Goal: Task Accomplishment & Management: Use online tool/utility

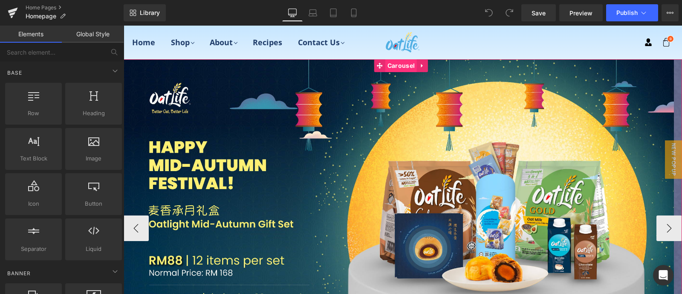
click at [390, 66] on span "Carousel" at bounding box center [402, 65] width 32 height 13
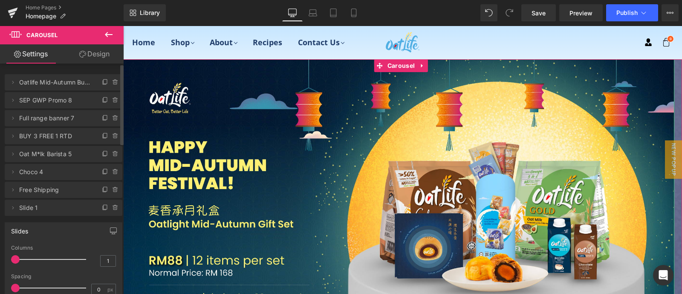
click at [60, 102] on span "SEP GWP Promo 8" at bounding box center [55, 100] width 72 height 16
click at [84, 103] on span "SEP GWP Promo 8" at bounding box center [55, 100] width 72 height 16
click at [666, 231] on button "›" at bounding box center [670, 228] width 26 height 26
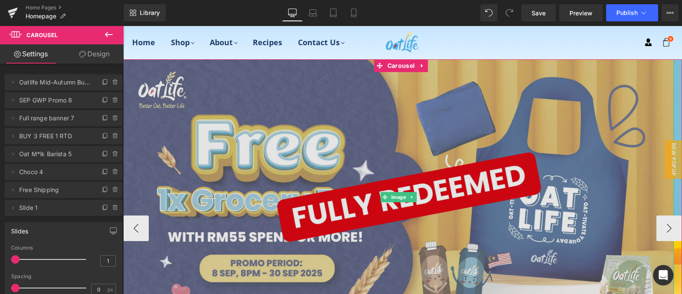
click at [437, 176] on img at bounding box center [398, 196] width 551 height 275
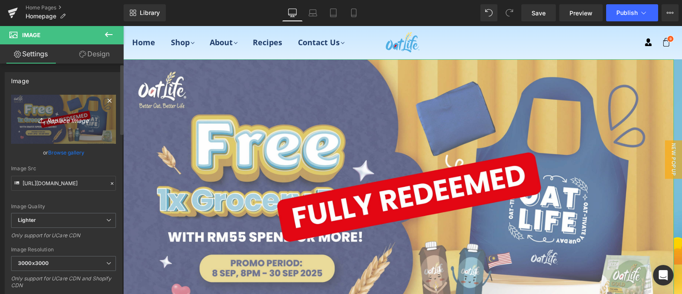
click at [72, 116] on icon "Replace Image" at bounding box center [63, 119] width 68 height 11
type input "C:\fakepath\Oct OL promo_Shopify.jpg"
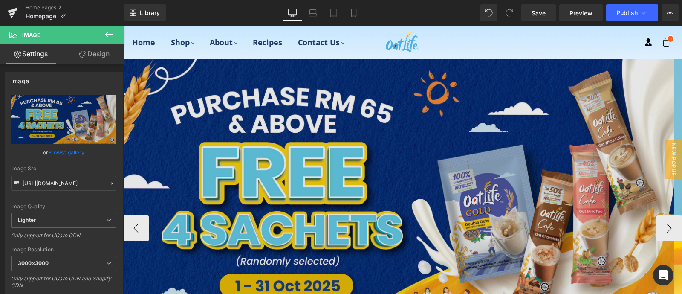
click at [407, 159] on img at bounding box center [398, 196] width 551 height 275
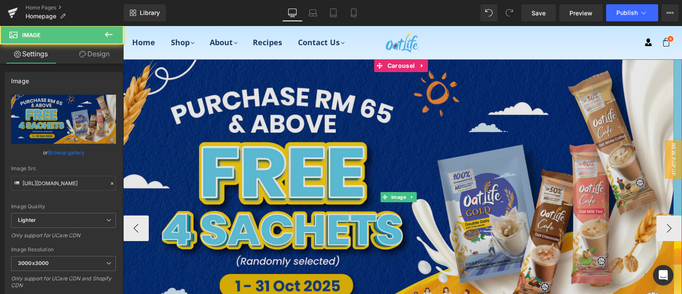
click at [407, 159] on img at bounding box center [398, 196] width 551 height 275
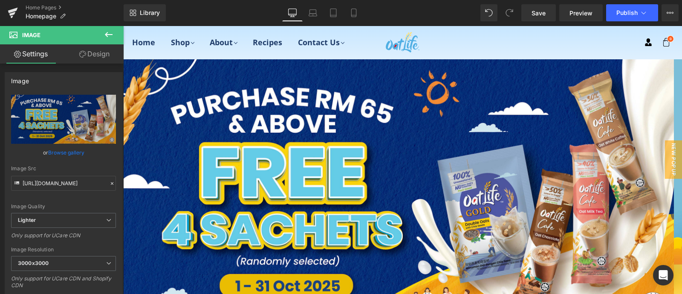
click at [109, 31] on icon at bounding box center [109, 34] width 10 height 10
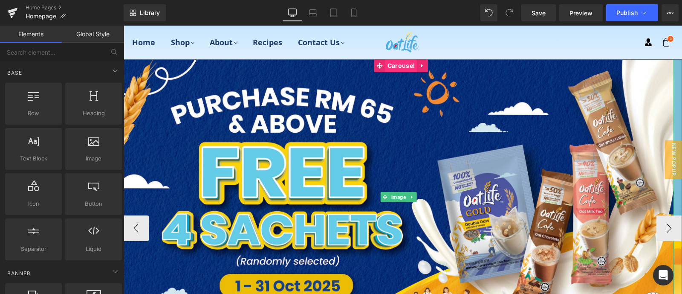
click at [394, 73] on img at bounding box center [398, 196] width 551 height 275
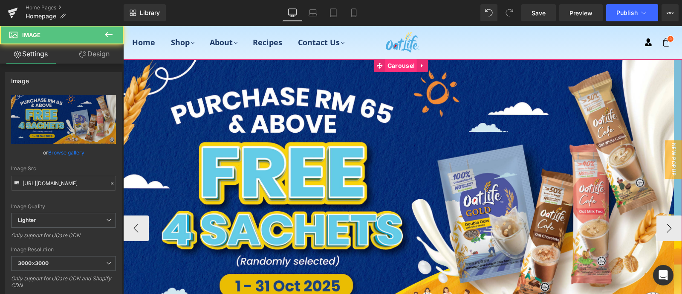
click at [400, 62] on span "Carousel" at bounding box center [402, 65] width 32 height 13
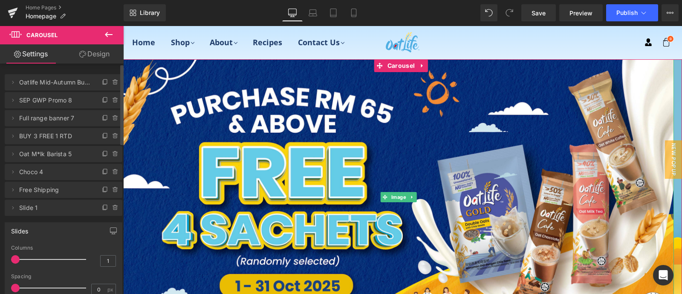
click at [69, 105] on span "SEP GWP Promo 8" at bounding box center [55, 100] width 72 height 16
drag, startPoint x: 89, startPoint y: 99, endPoint x: 77, endPoint y: 89, distance: 16.0
click at [77, 72] on ul "Delete Cancel Oatlife Mid-Autumn Bundle Oatlife Mid-Autumn Bundle Name Oatlife …" at bounding box center [64, 72] width 118 height 0
click at [113, 99] on icon at bounding box center [115, 99] width 5 height 0
click at [111, 100] on button "Delete" at bounding box center [106, 100] width 27 height 11
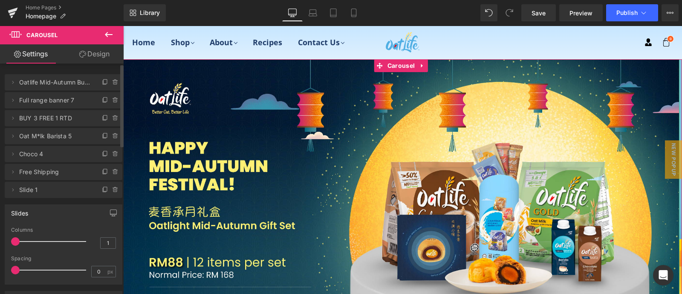
click at [66, 101] on span "Full range banner 7" at bounding box center [55, 100] width 72 height 16
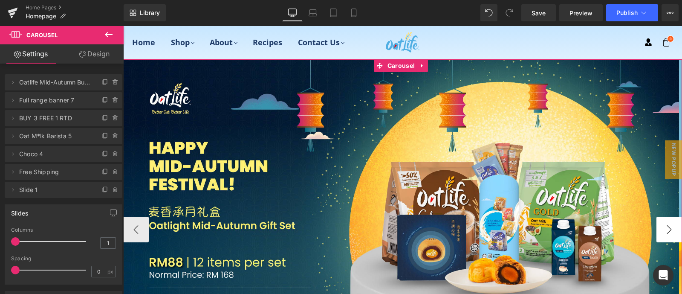
click at [668, 218] on button "›" at bounding box center [670, 230] width 26 height 26
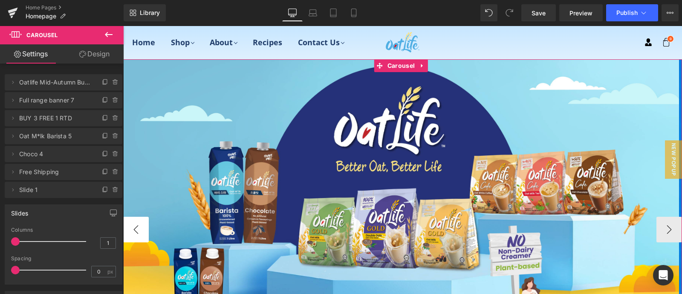
click at [145, 221] on button "‹" at bounding box center [136, 230] width 26 height 26
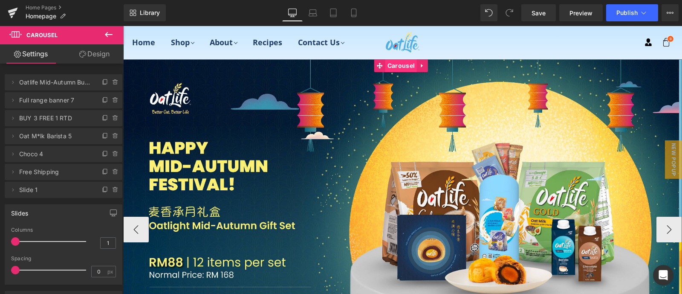
click at [395, 65] on span "Carousel" at bounding box center [402, 65] width 32 height 13
click at [396, 197] on span "Image" at bounding box center [401, 198] width 18 height 10
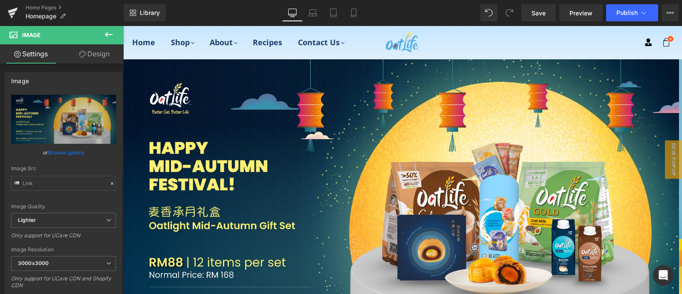
click at [113, 34] on icon at bounding box center [109, 34] width 10 height 10
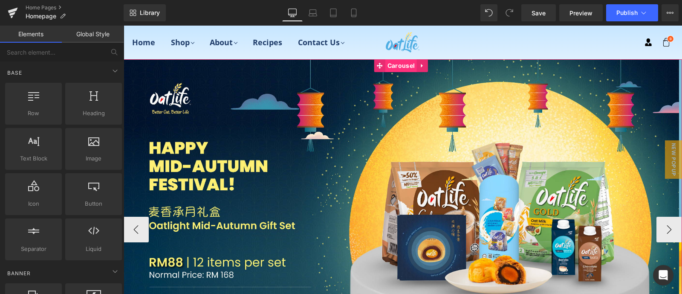
click at [415, 69] on span "Carousel" at bounding box center [402, 65] width 32 height 13
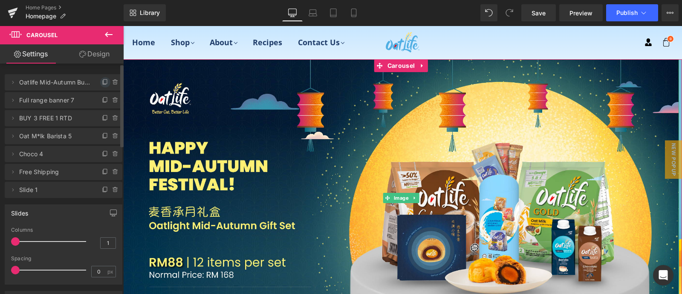
click at [102, 81] on icon at bounding box center [105, 82] width 7 height 7
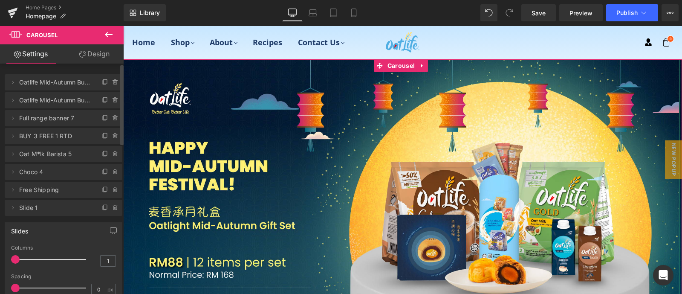
click at [72, 100] on span "Oatlife Mid-Autumn Bundle 8" at bounding box center [55, 100] width 72 height 16
click at [13, 99] on icon at bounding box center [12, 100] width 7 height 7
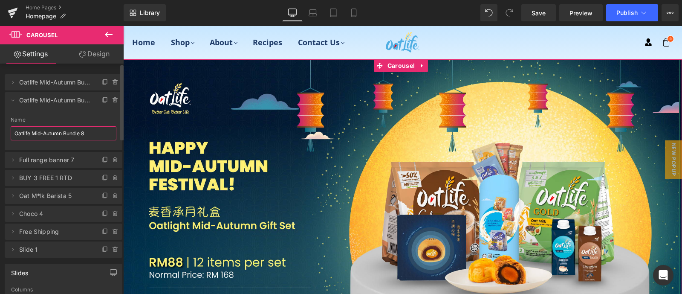
drag, startPoint x: 91, startPoint y: 132, endPoint x: 0, endPoint y: 127, distance: 91.4
click at [0, 130] on div "Delete Cancel Oatlife Mid-Autumn Bundle Oatlife Mid-Autumn Bundle Name Oatlife …" at bounding box center [64, 162] width 128 height 192
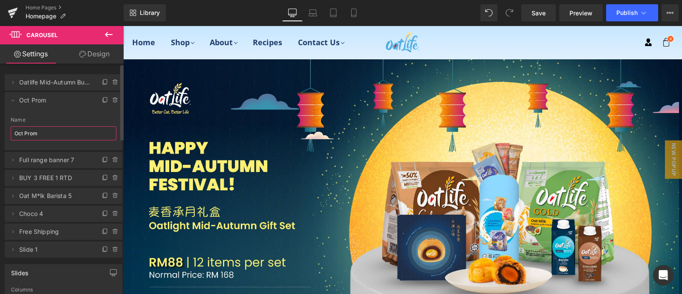
type input "Oct Promo"
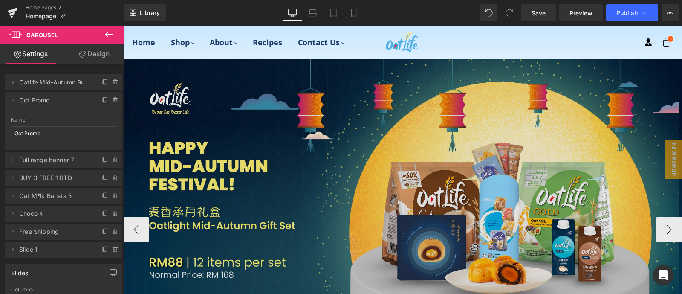
drag, startPoint x: 241, startPoint y: 165, endPoint x: 153, endPoint y: 138, distance: 92.4
click at [159, 135] on img at bounding box center [401, 197] width 556 height 277
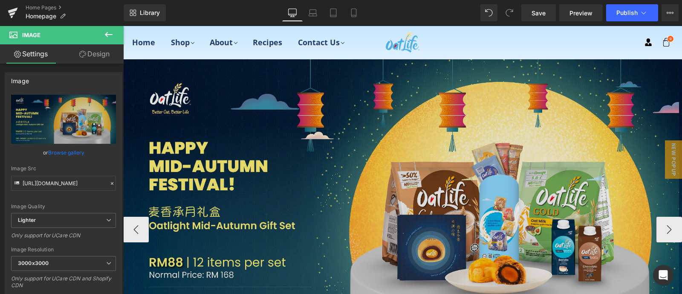
click at [412, 157] on img at bounding box center [401, 197] width 556 height 277
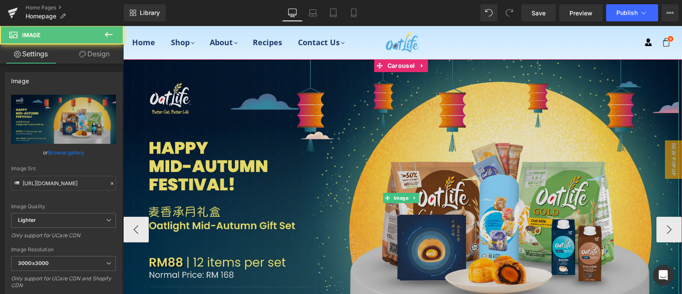
click at [412, 157] on img at bounding box center [401, 197] width 556 height 277
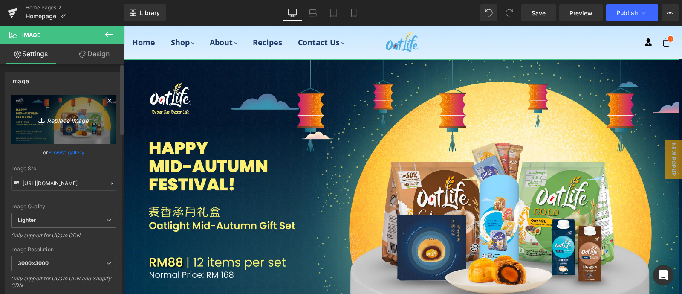
click at [66, 122] on icon "Replace Image" at bounding box center [63, 119] width 68 height 11
type input "C:\fakepath\Oct OL promo_Shopify.jpg"
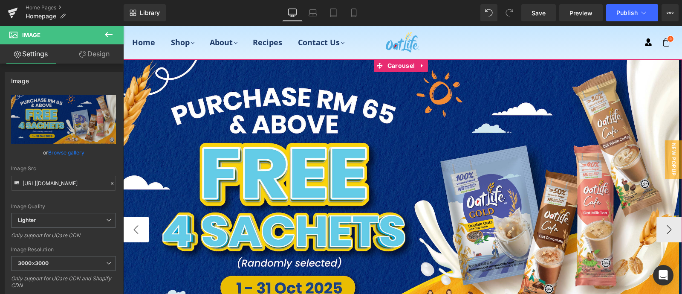
click at [132, 223] on button "‹" at bounding box center [136, 230] width 26 height 26
click at [136, 229] on button "‹" at bounding box center [136, 230] width 26 height 26
click at [668, 227] on button "›" at bounding box center [670, 230] width 26 height 26
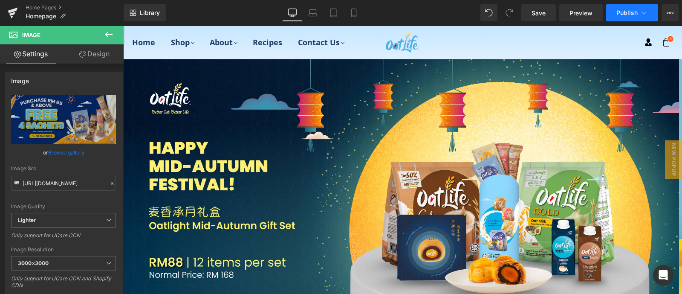
click at [624, 14] on span "Publish" at bounding box center [627, 12] width 21 height 7
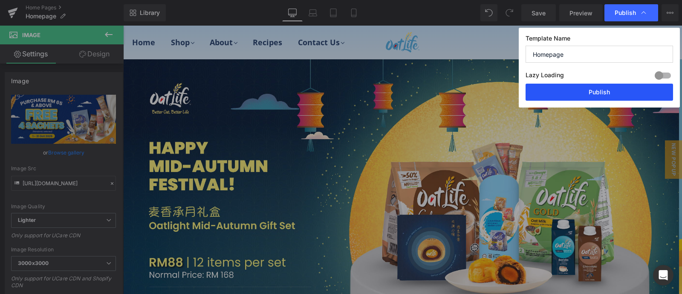
click at [588, 86] on button "Publish" at bounding box center [600, 92] width 148 height 17
